Goal: Transaction & Acquisition: Purchase product/service

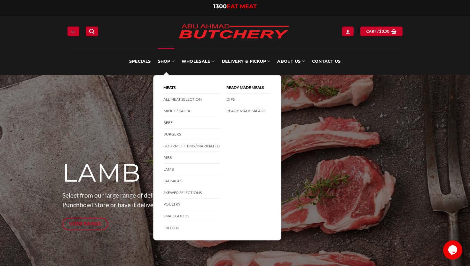
click at [163, 129] on link "Beef" at bounding box center [191, 123] width 56 height 12
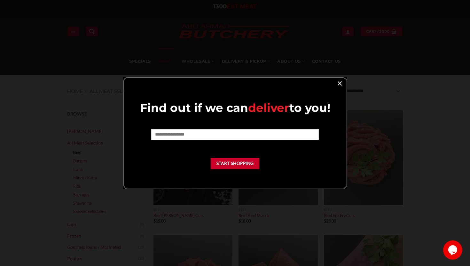
click at [343, 84] on link "×" at bounding box center [339, 83] width 9 height 9
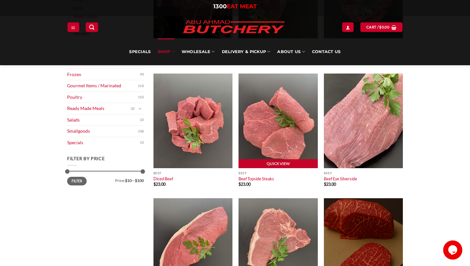
scroll to position [149, 0]
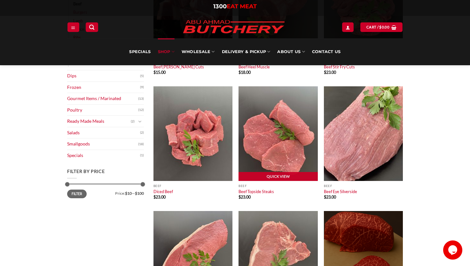
click at [275, 162] on img at bounding box center [278, 133] width 79 height 95
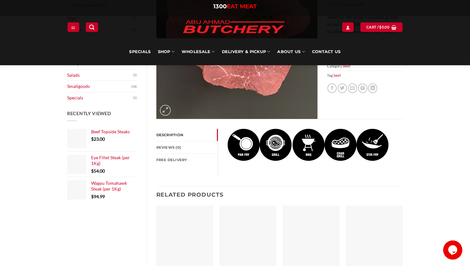
scroll to position [219, 0]
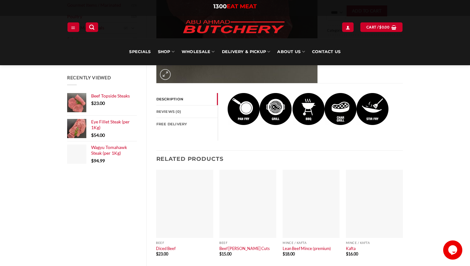
click at [346, 20] on select "**** * *** * *** * *** * *** * *** * *** * *** * *** * *** ** **** ** **** ** *…" at bounding box center [336, 12] width 19 height 14
click at [120, 98] on span "Beef Topside Steaks" at bounding box center [110, 95] width 39 height 5
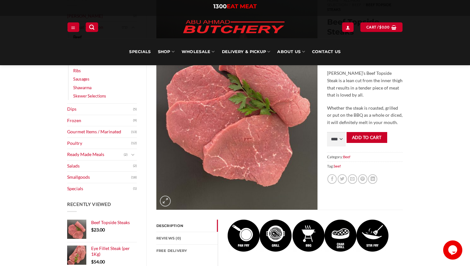
scroll to position [95, 0]
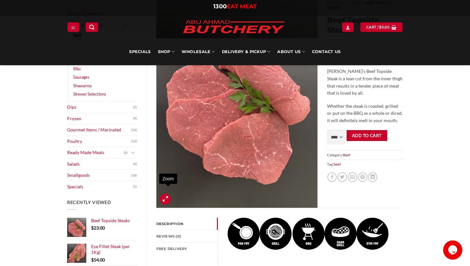
click at [168, 199] on icon "Zoom" at bounding box center [165, 199] width 5 height 6
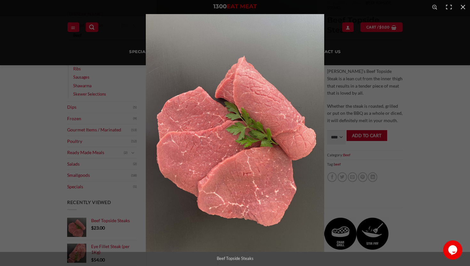
click at [248, 118] on img "Full screen image" at bounding box center [235, 133] width 178 height 238
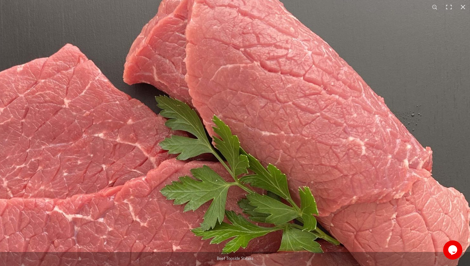
click at [241, 149] on img "Full screen image" at bounding box center [192, 204] width 614 height 819
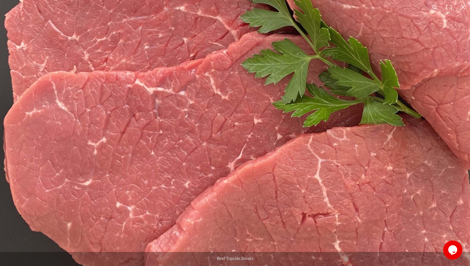
click at [201, 48] on img "Full screen image" at bounding box center [273, 77] width 614 height 819
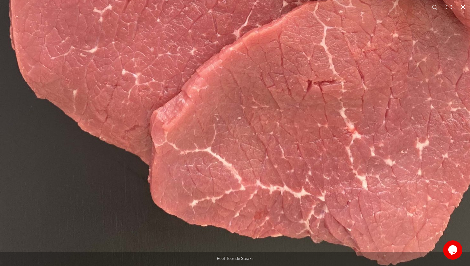
click at [220, 2] on div "1 / 1 Beef Topside Steaks Beef Topside Steaks" at bounding box center [235, 133] width 470 height 266
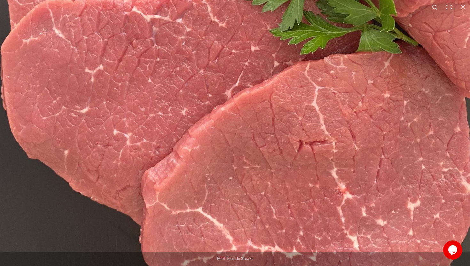
click at [207, 203] on img "Full screen image" at bounding box center [271, 4] width 614 height 819
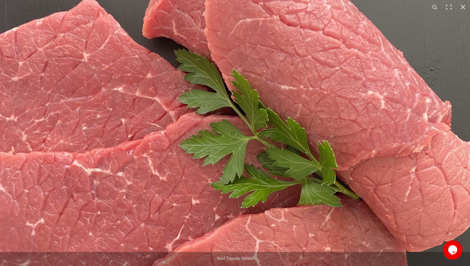
click at [208, 242] on img "Full screen image" at bounding box center [211, 158] width 614 height 819
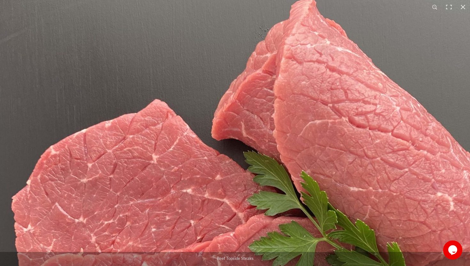
click at [284, 256] on div "1 / 1 Beef Topside Steaks Beef Topside Steaks" at bounding box center [235, 133] width 470 height 266
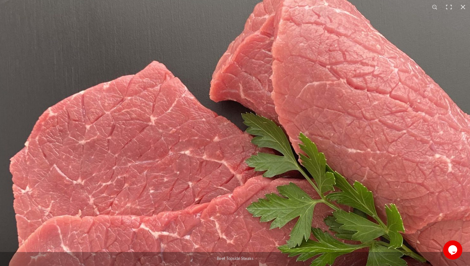
click at [346, 50] on img "Full screen image" at bounding box center [279, 221] width 614 height 819
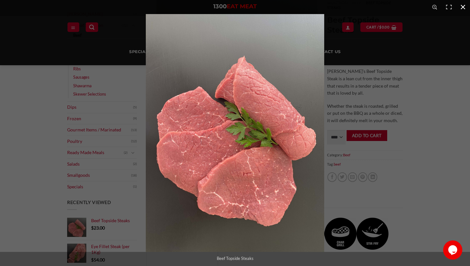
click at [464, 4] on button "Close (Esc)" at bounding box center [463, 7] width 14 height 14
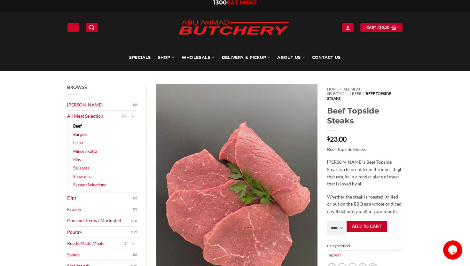
scroll to position [0, 0]
